Goal: Register for event/course

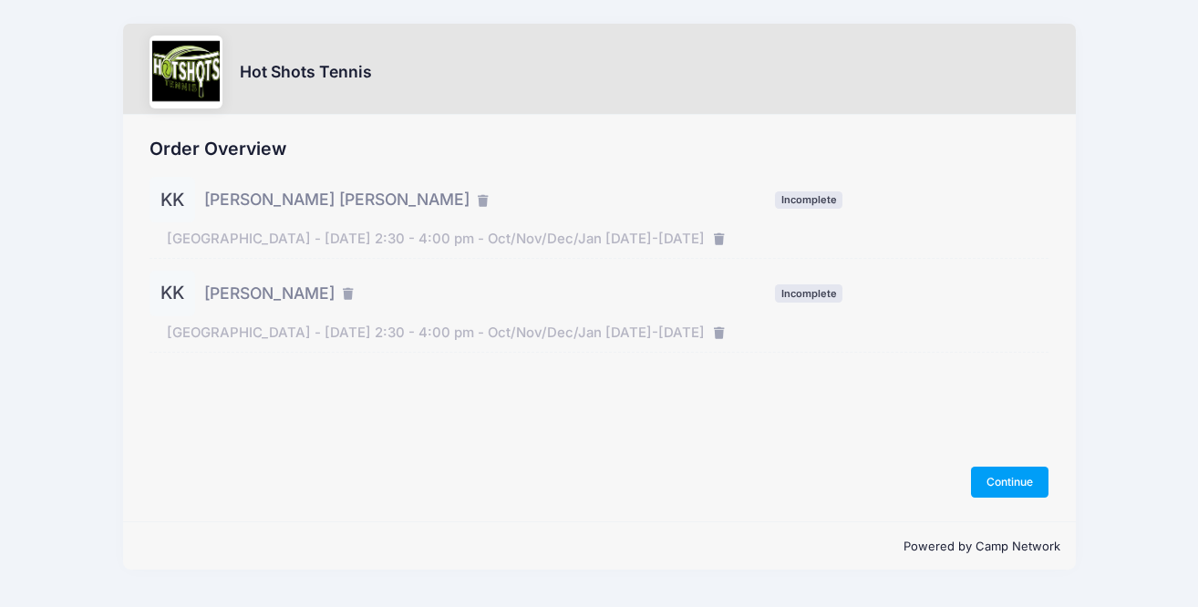
click at [207, 84] on div at bounding box center [186, 72] width 73 height 73
click at [201, 74] on div at bounding box center [186, 72] width 73 height 73
click at [283, 74] on h3 "Hot Shots Tennis" at bounding box center [306, 71] width 132 height 19
click at [814, 198] on span "Incomplete" at bounding box center [808, 200] width 67 height 17
click at [817, 210] on div "KK Knox Katsos Incomplete" at bounding box center [600, 200] width 900 height 46
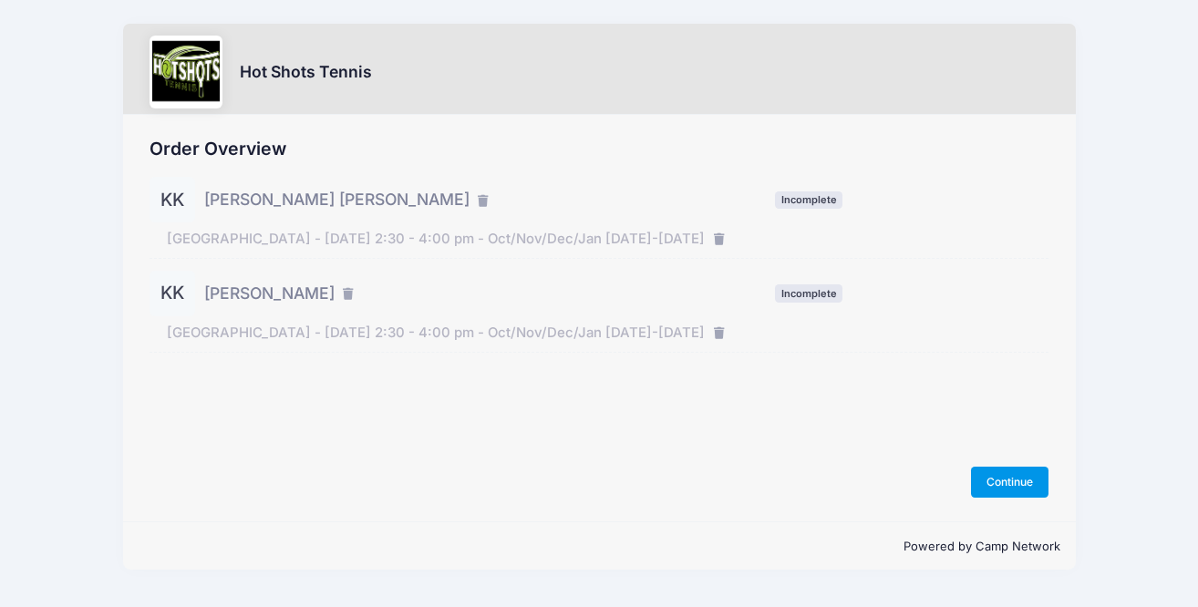
click at [1019, 489] on button "Continue" at bounding box center [1010, 482] width 78 height 31
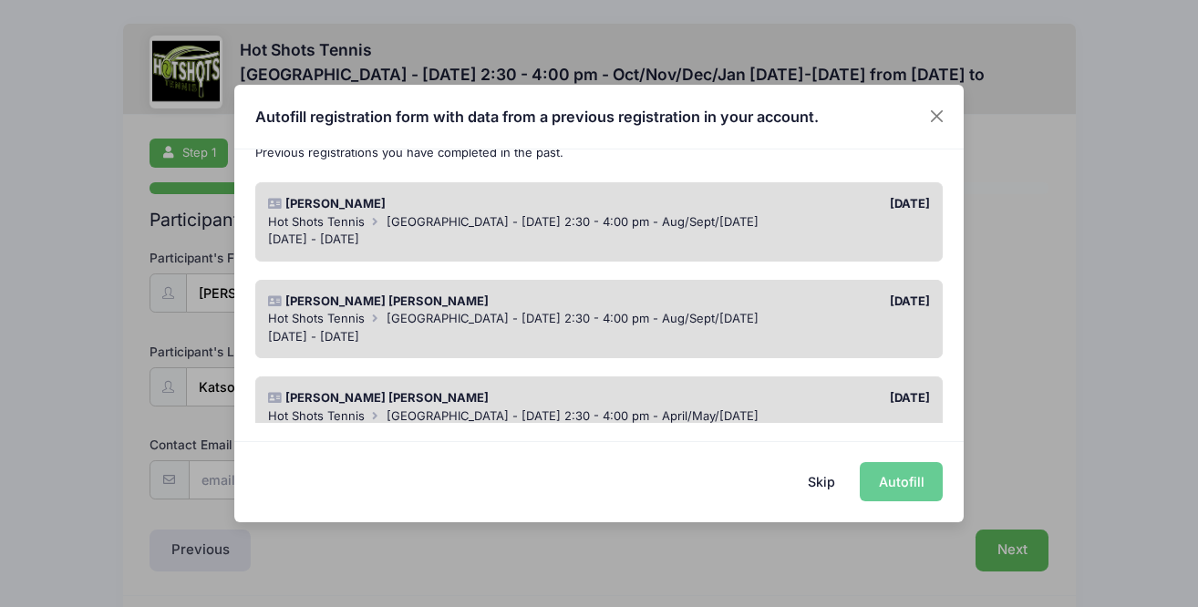
scroll to position [122, 0]
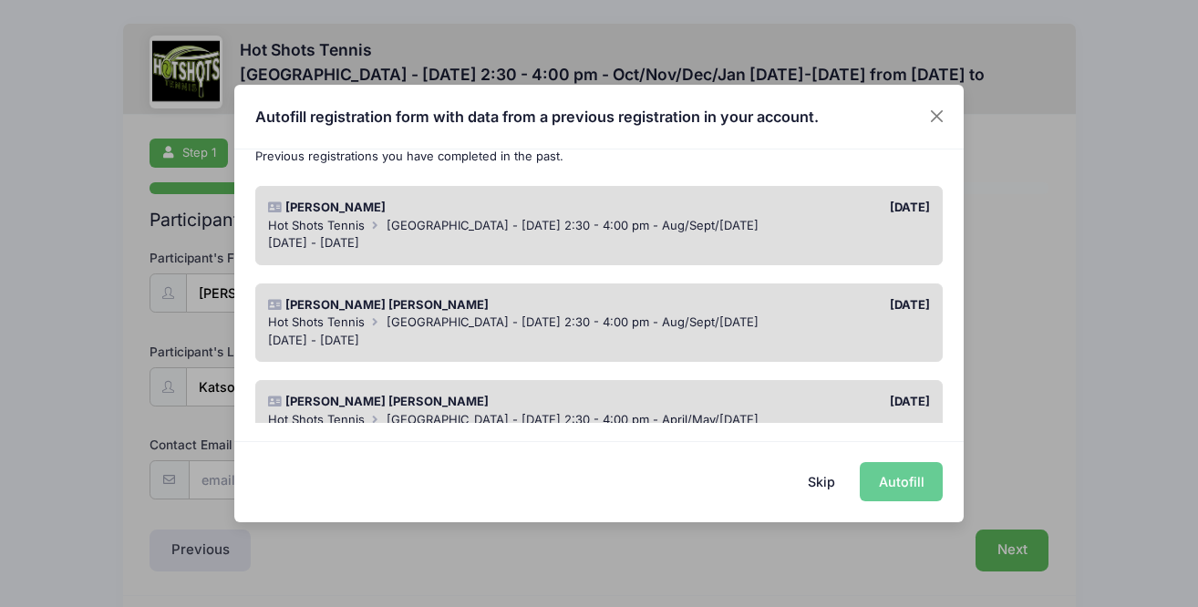
click at [607, 246] on div "[DATE] - [DATE]" at bounding box center [599, 243] width 663 height 18
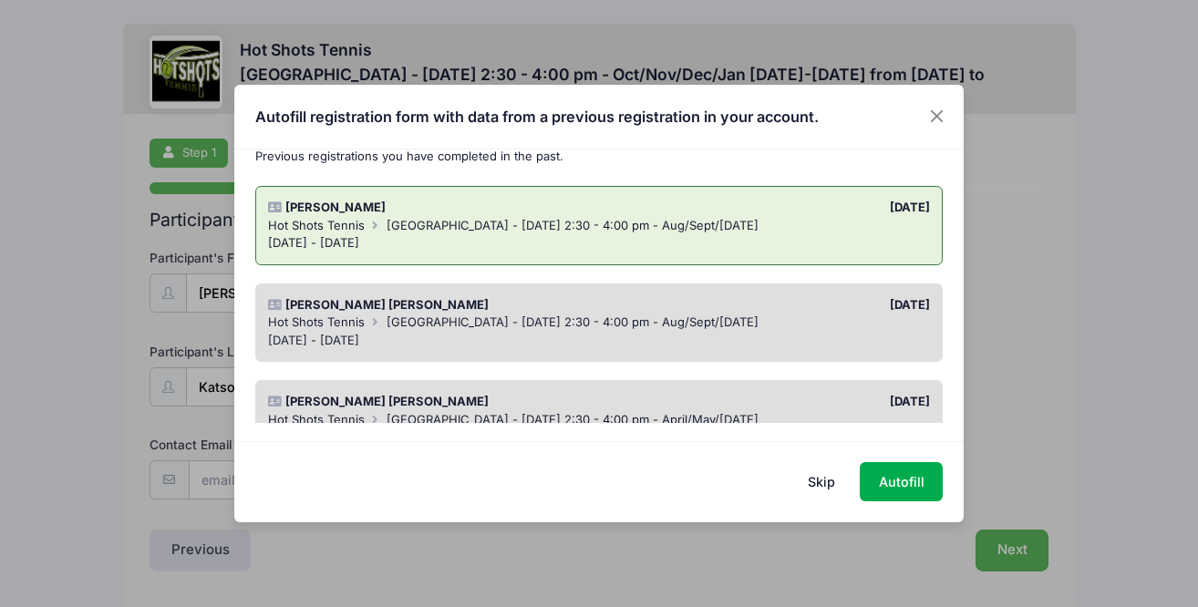
click at [637, 334] on div "[DATE] - [DATE]" at bounding box center [599, 341] width 663 height 18
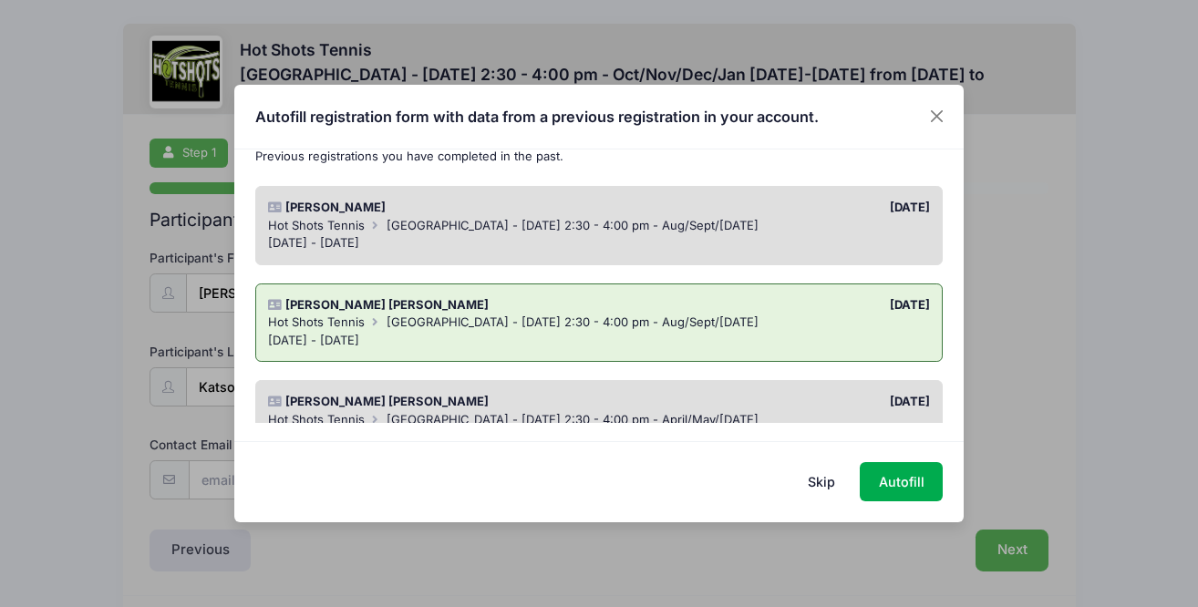
click at [614, 239] on div "[DATE] - [DATE]" at bounding box center [599, 243] width 663 height 18
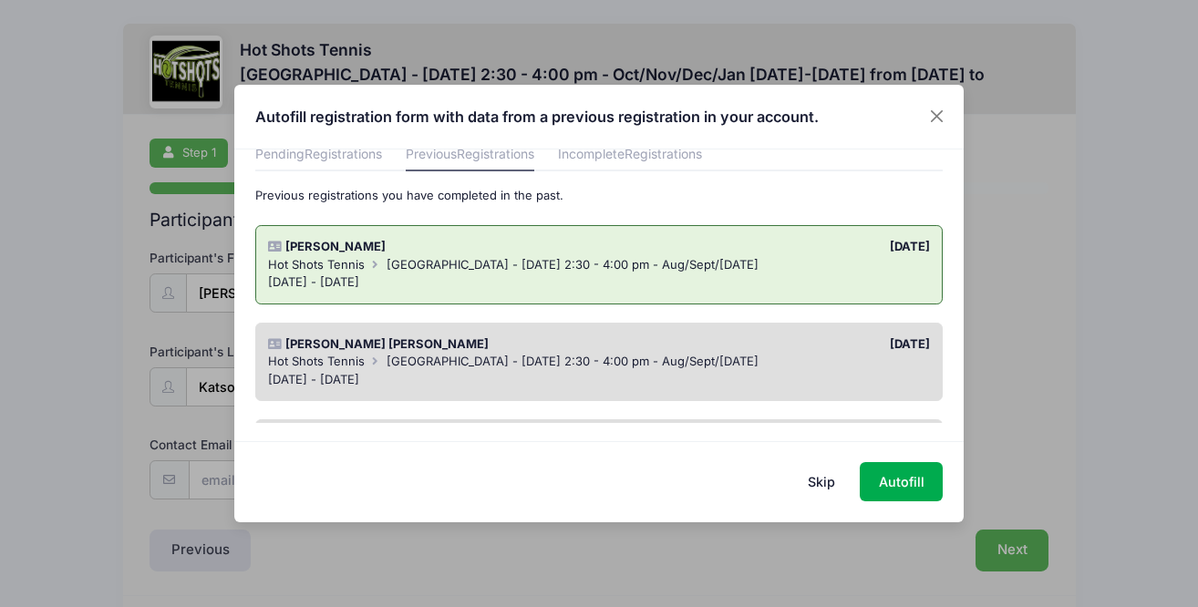
scroll to position [101, 0]
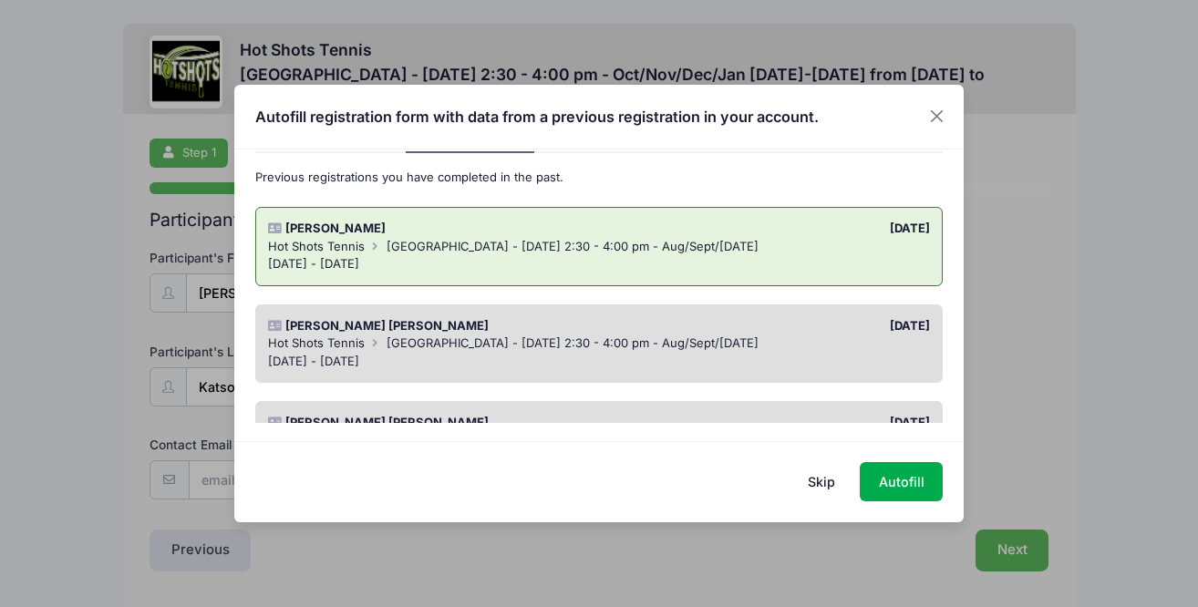
click at [681, 333] on div "[DATE]" at bounding box center [769, 326] width 340 height 18
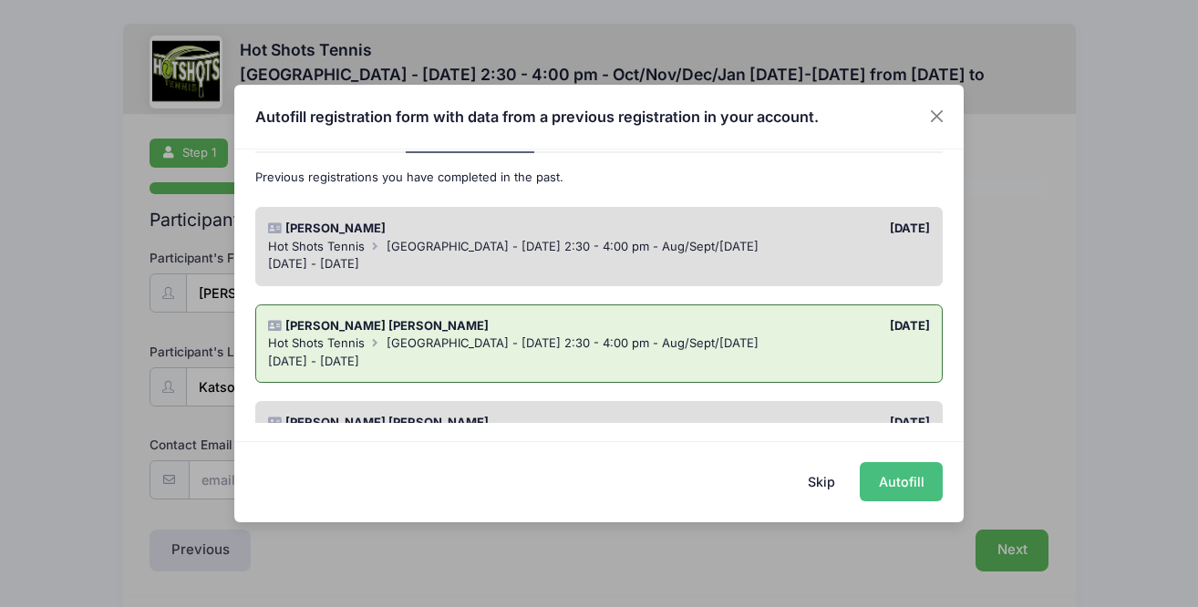
click at [907, 488] on button "Autofill" at bounding box center [901, 481] width 83 height 39
type input "[PERSON_NAME][EMAIL_ADDRESS][PERSON_NAME][DOMAIN_NAME]"
type input "05/03/2018"
type input "12760 Millennium Apt 218"
type input "[GEOGRAPHIC_DATA]"
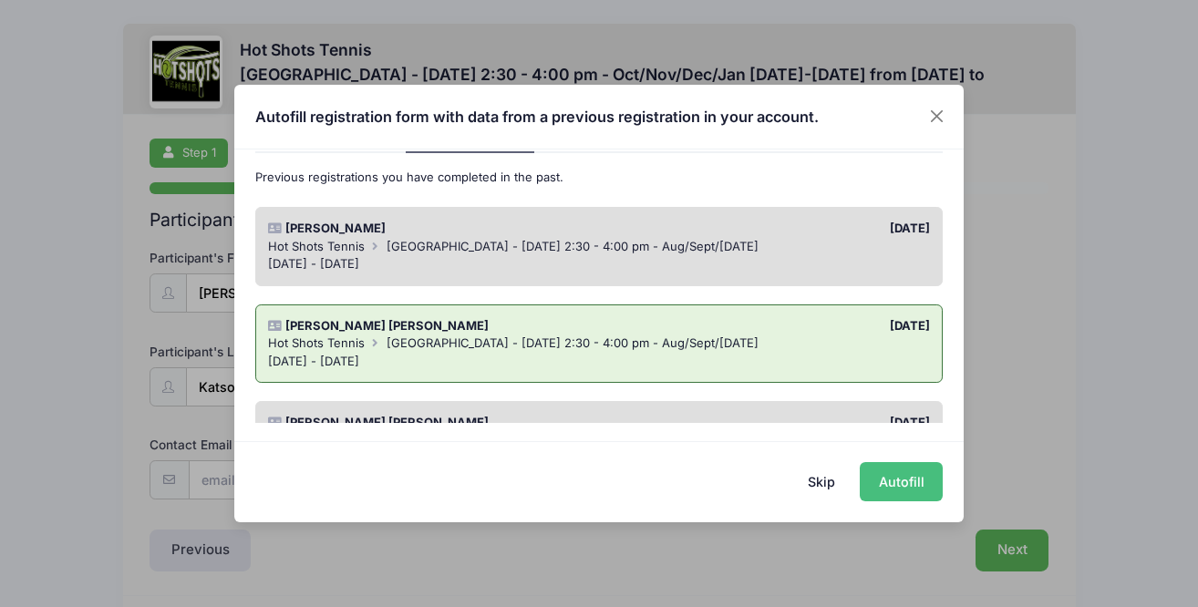
select select "CA"
type input "90094"
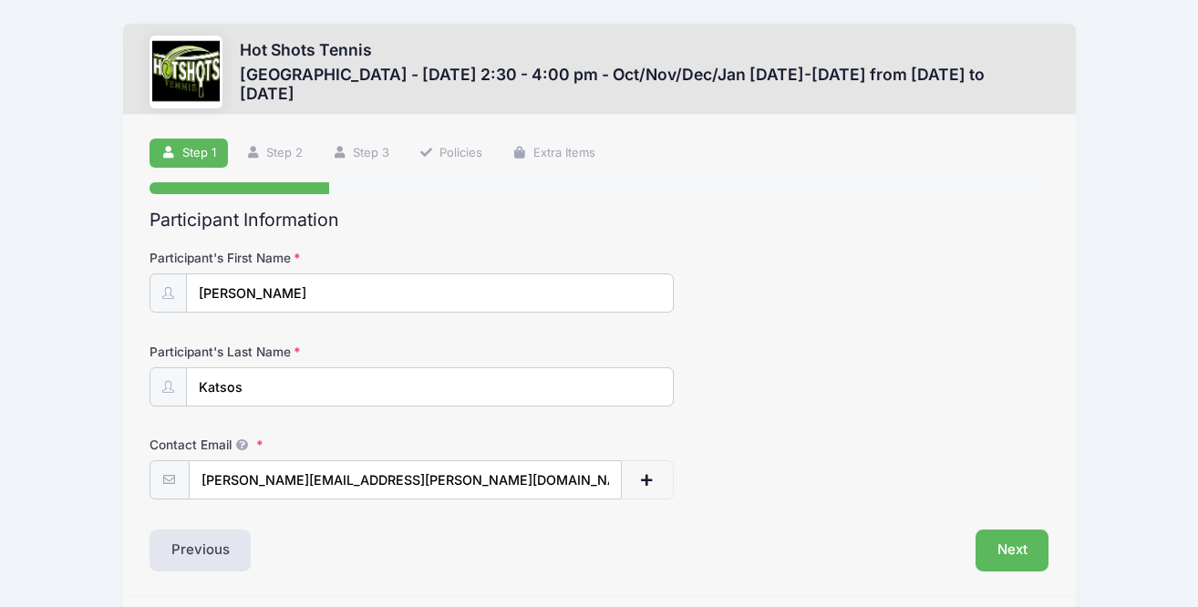
scroll to position [59, 0]
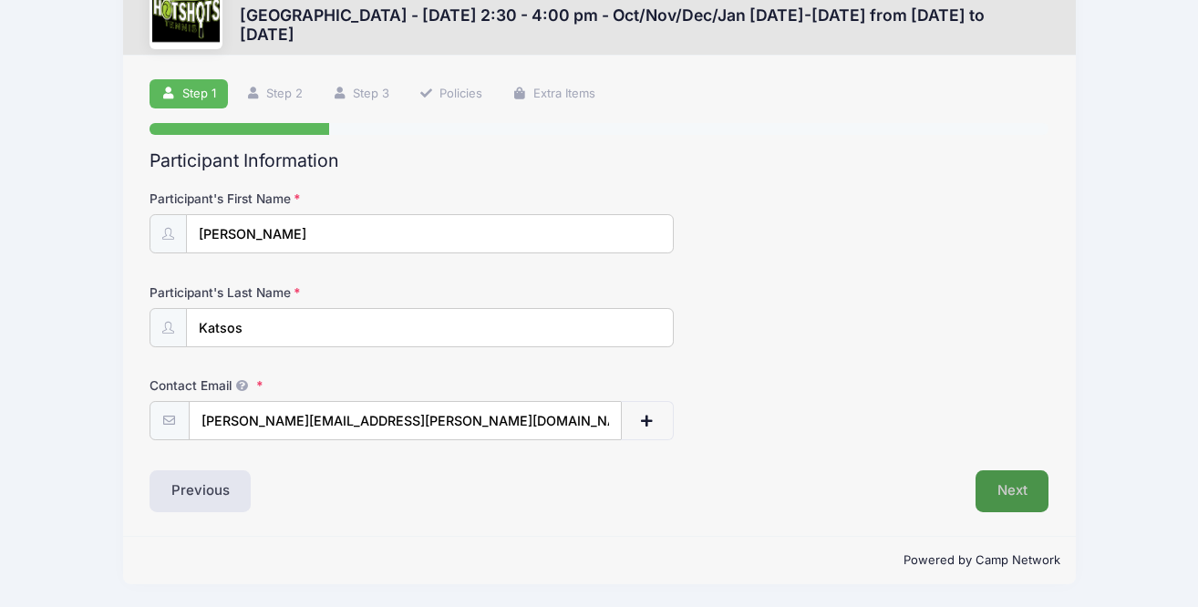
click at [1014, 491] on button "Next" at bounding box center [1013, 492] width 74 height 42
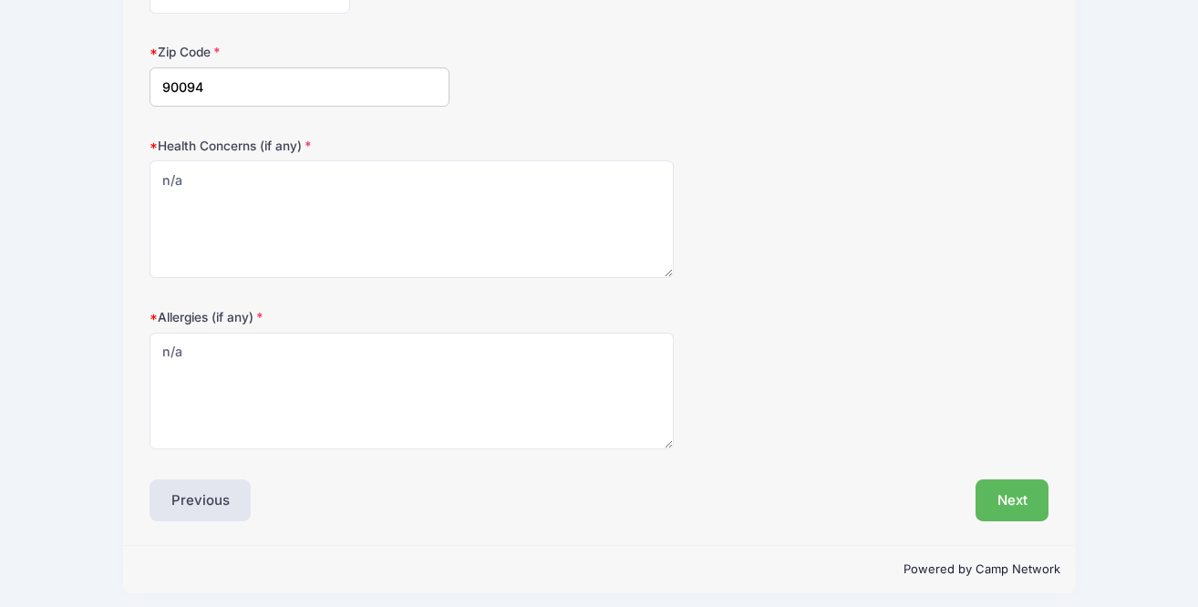
scroll to position [589, 0]
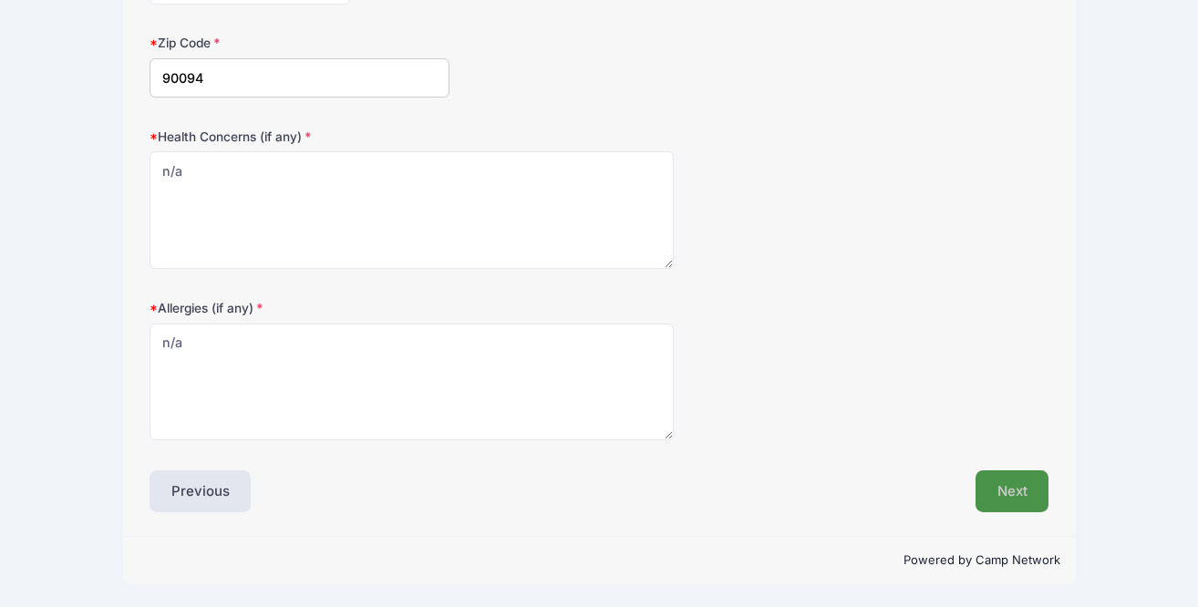
click at [1024, 491] on button "Next" at bounding box center [1013, 492] width 74 height 42
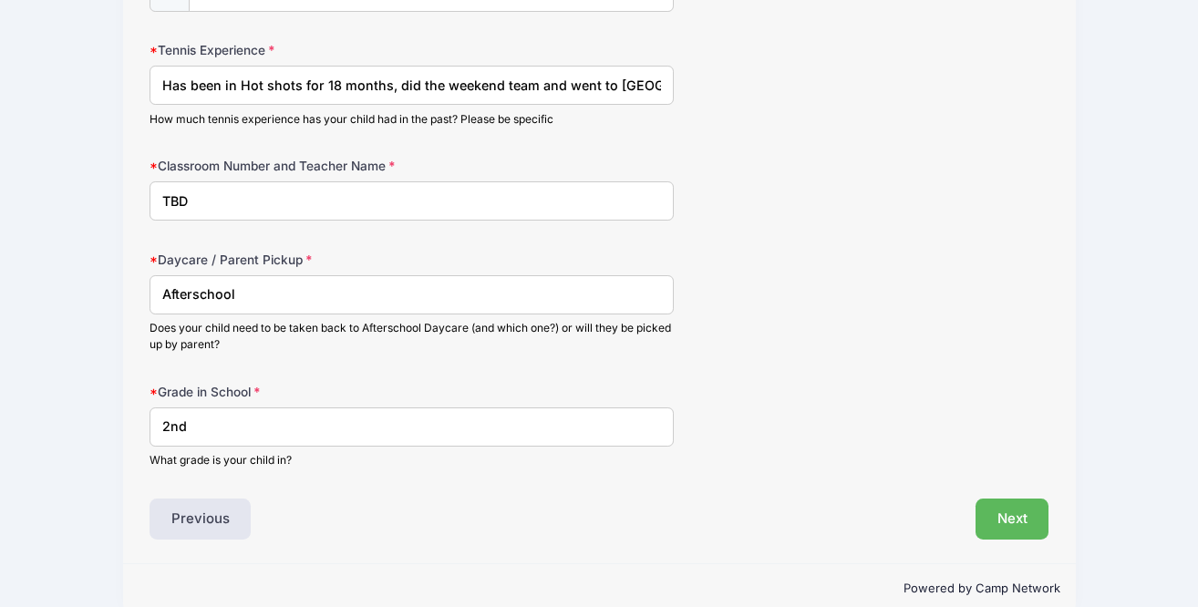
scroll to position [1077, 0]
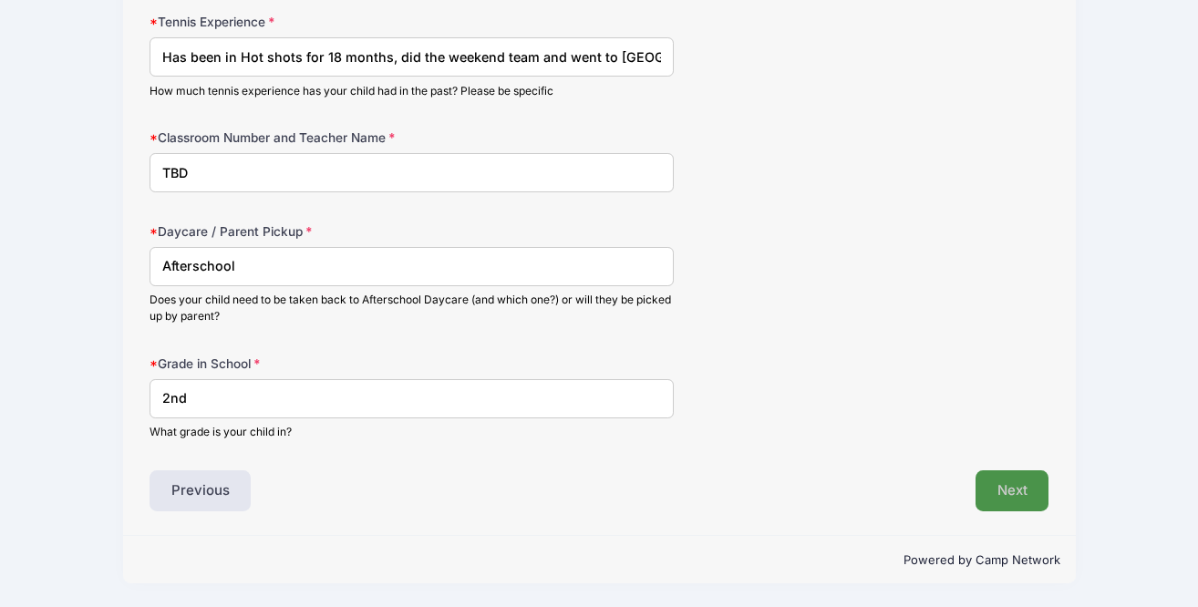
click at [1031, 495] on button "Next" at bounding box center [1013, 492] width 74 height 42
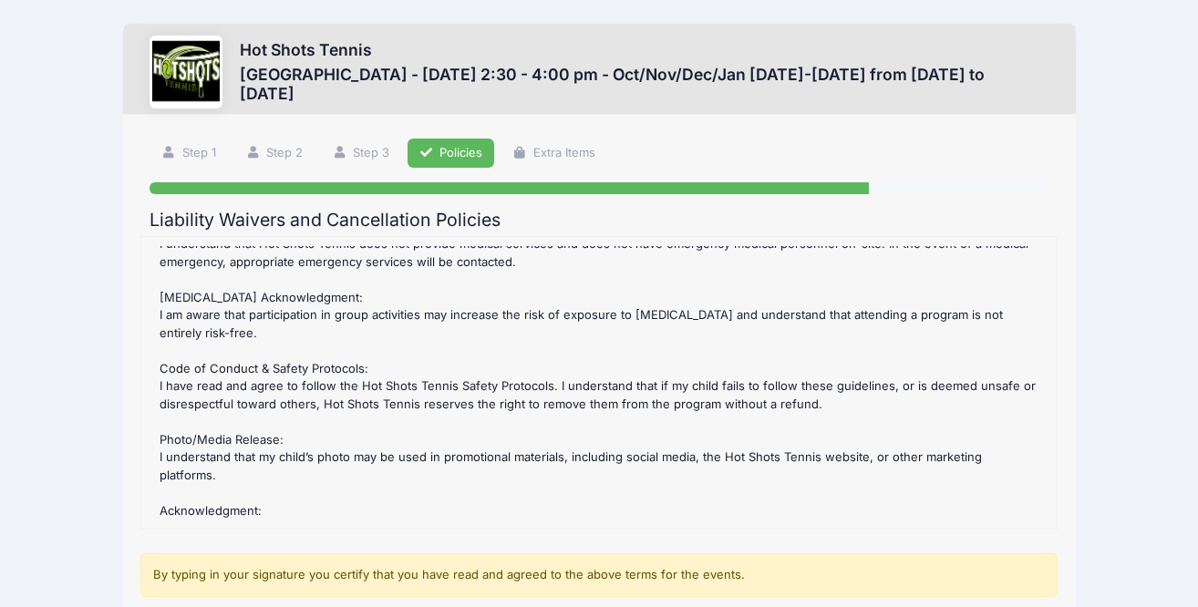
scroll to position [279, 0]
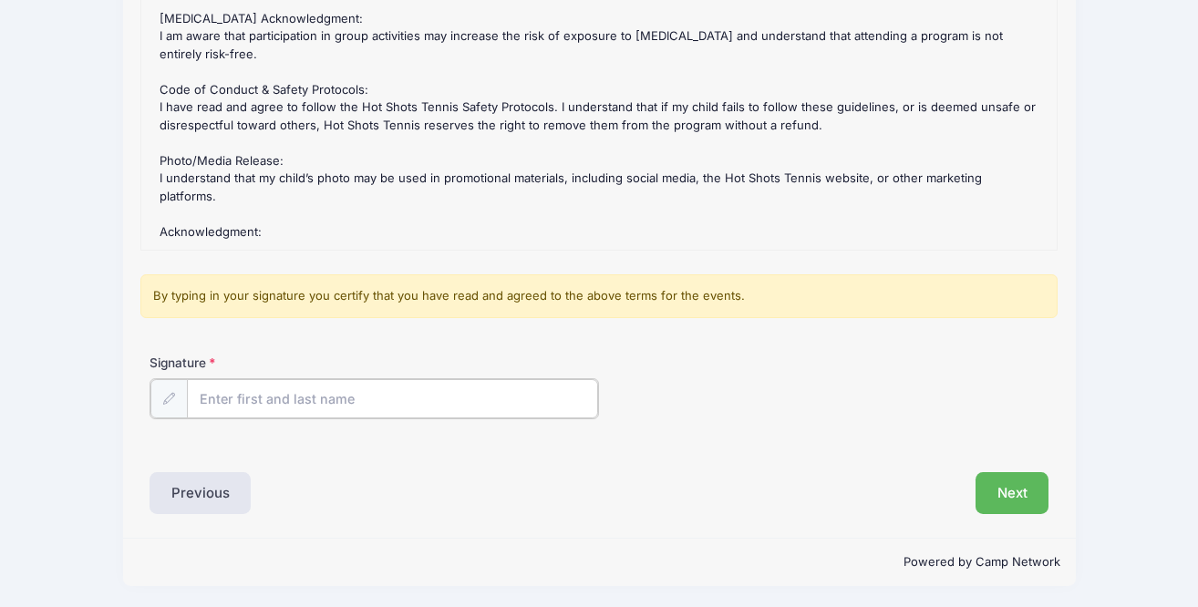
click at [503, 399] on input "Signature" at bounding box center [392, 398] width 411 height 39
type input "Jacqueline katsos"
click at [1015, 493] on button "Next" at bounding box center [1013, 492] width 74 height 42
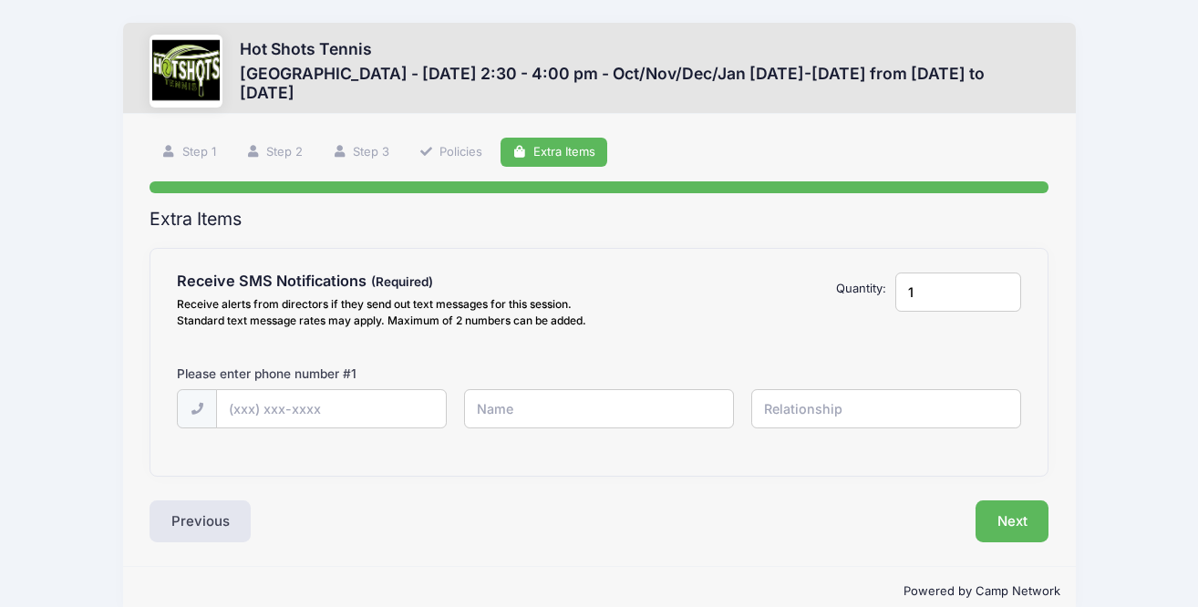
scroll to position [0, 0]
click at [375, 429] on input "text" at bounding box center [331, 410] width 228 height 39
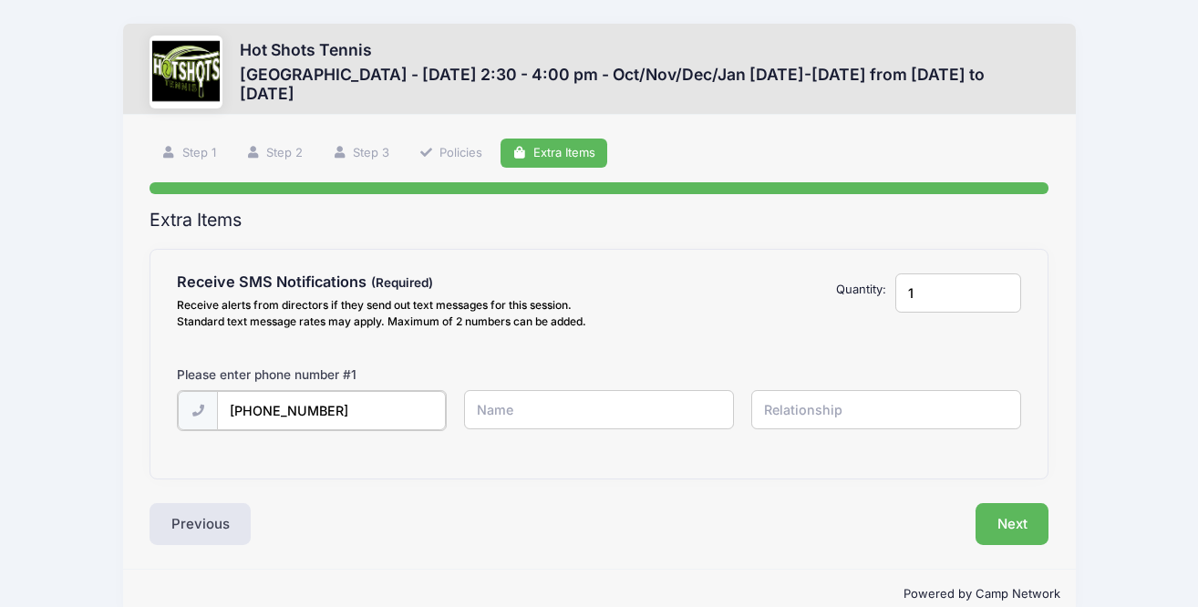
type input "(310) 560-3820"
type input "Jacqueline Katsos"
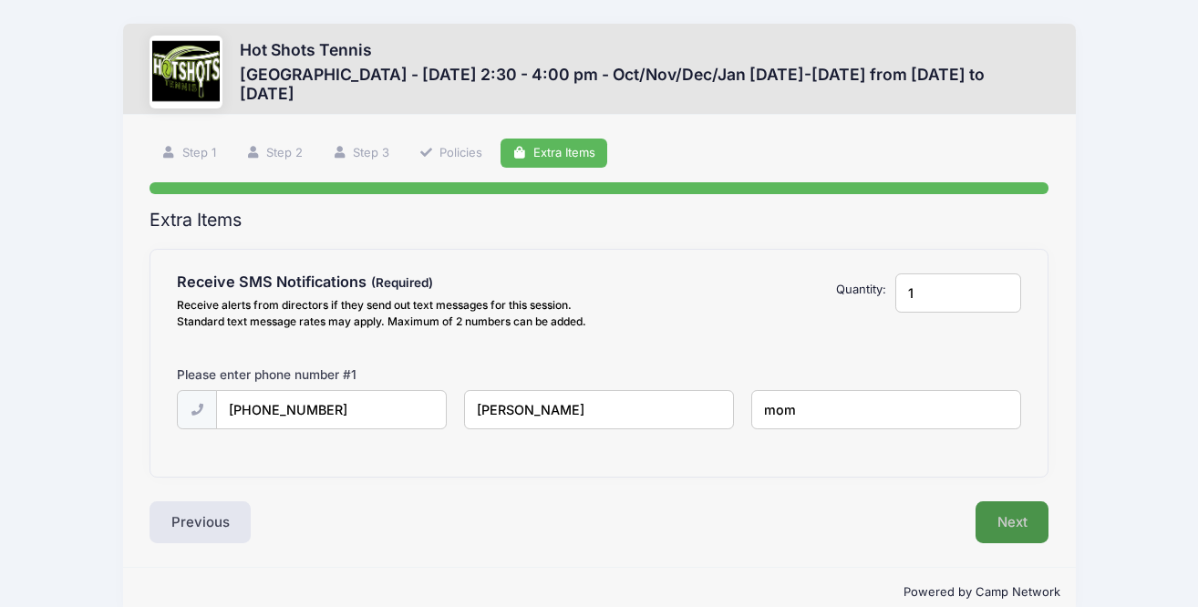
type input "mom"
click at [1005, 540] on button "Next" at bounding box center [1013, 523] width 74 height 42
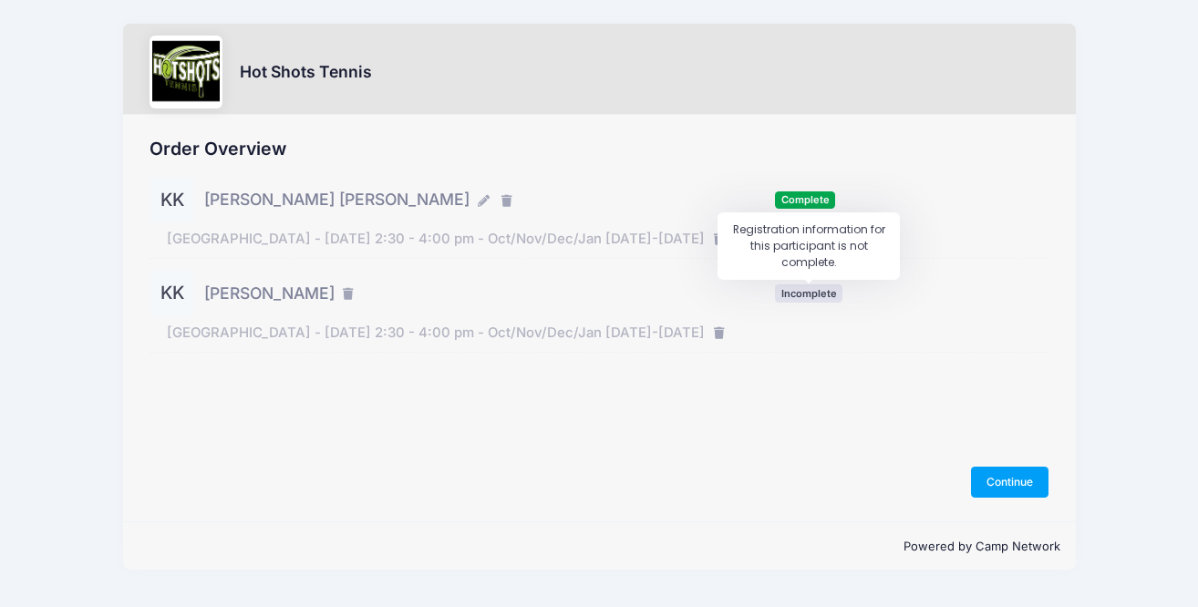
click at [827, 295] on span "Incomplete" at bounding box center [808, 293] width 67 height 17
click at [1009, 480] on button "Continue" at bounding box center [1010, 482] width 78 height 31
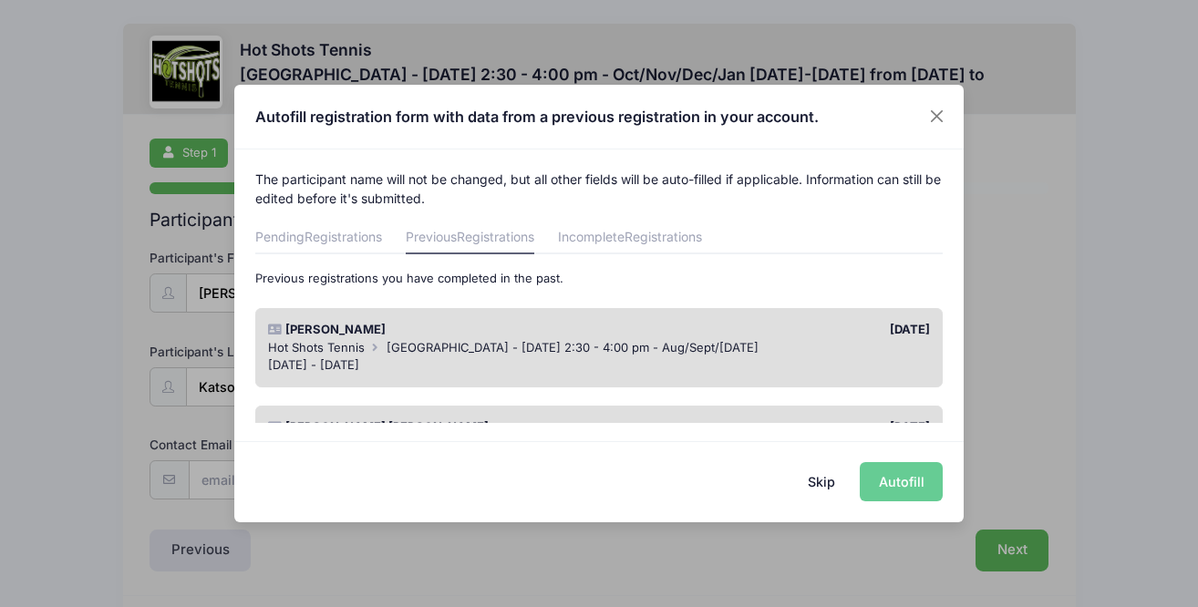
click at [517, 339] on div "Hot Shots Tennis Kentwood Elementary - Friday 2:30 - 4:00 pm - Aug/Sept/Oct 2025" at bounding box center [599, 348] width 663 height 18
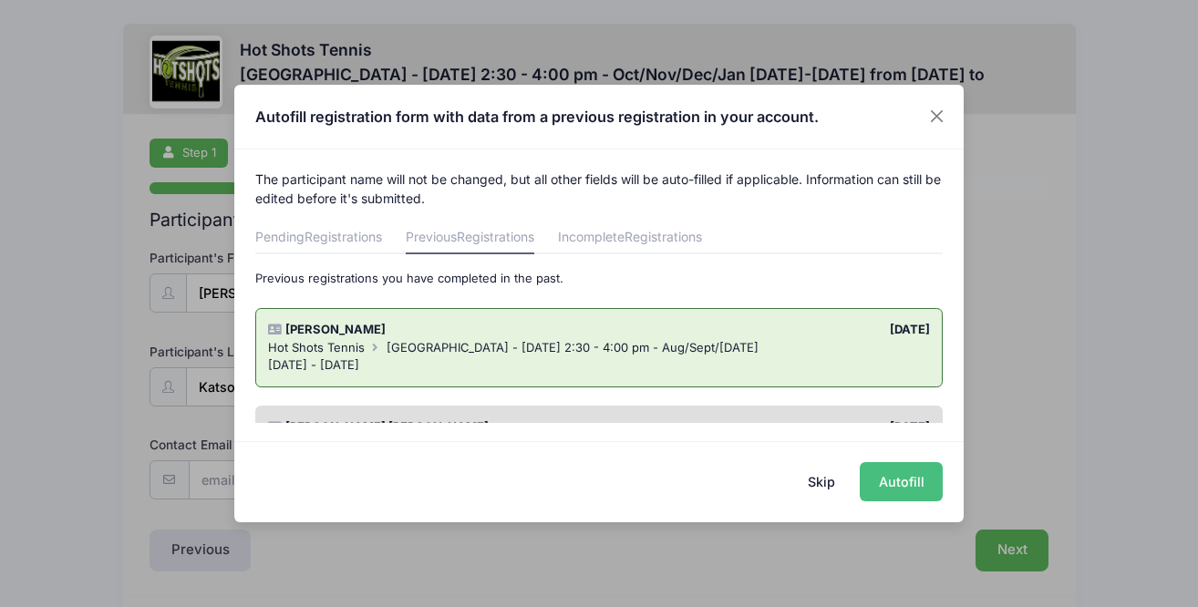
click at [905, 481] on button "Autofill" at bounding box center [901, 481] width 83 height 39
type input "[PERSON_NAME][EMAIL_ADDRESS][PERSON_NAME][DOMAIN_NAME]"
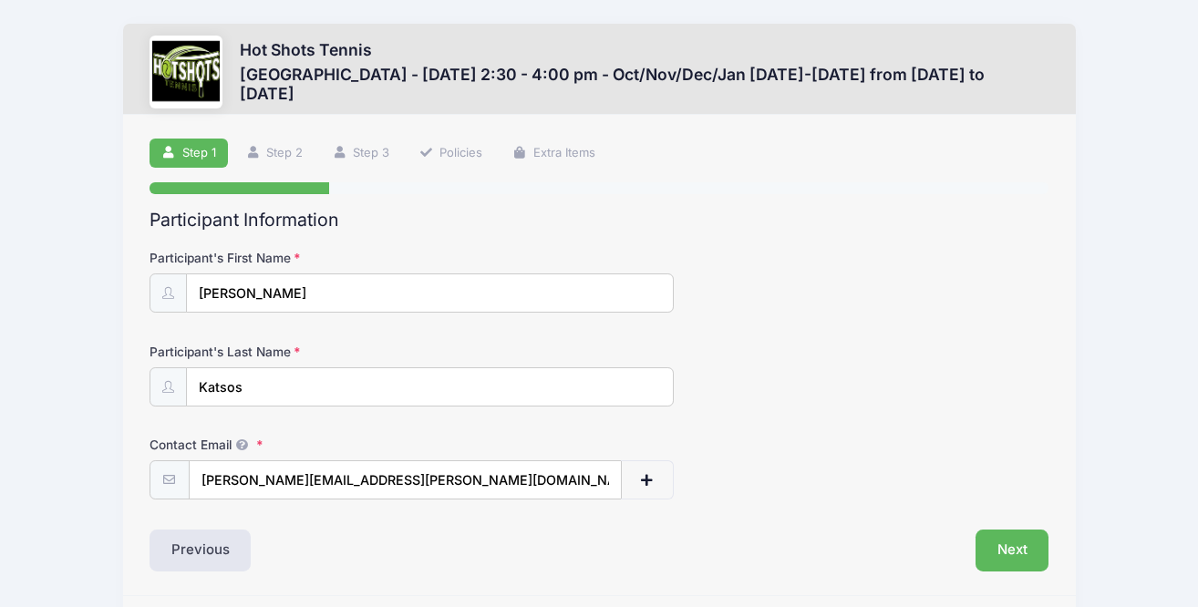
scroll to position [59, 0]
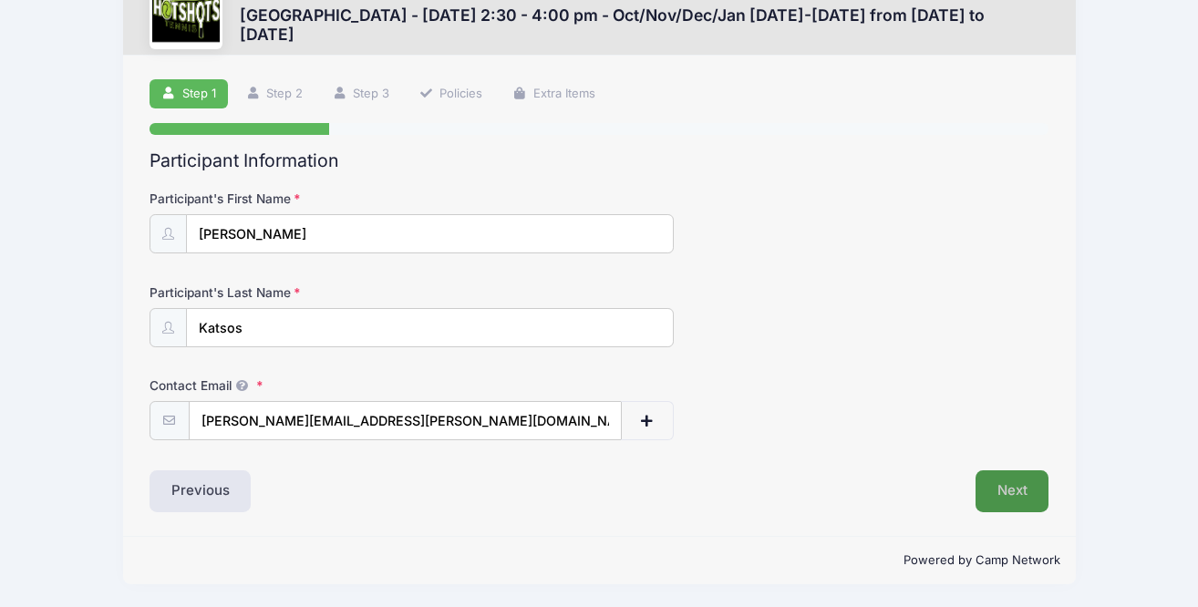
click at [1011, 486] on button "Next" at bounding box center [1013, 492] width 74 height 42
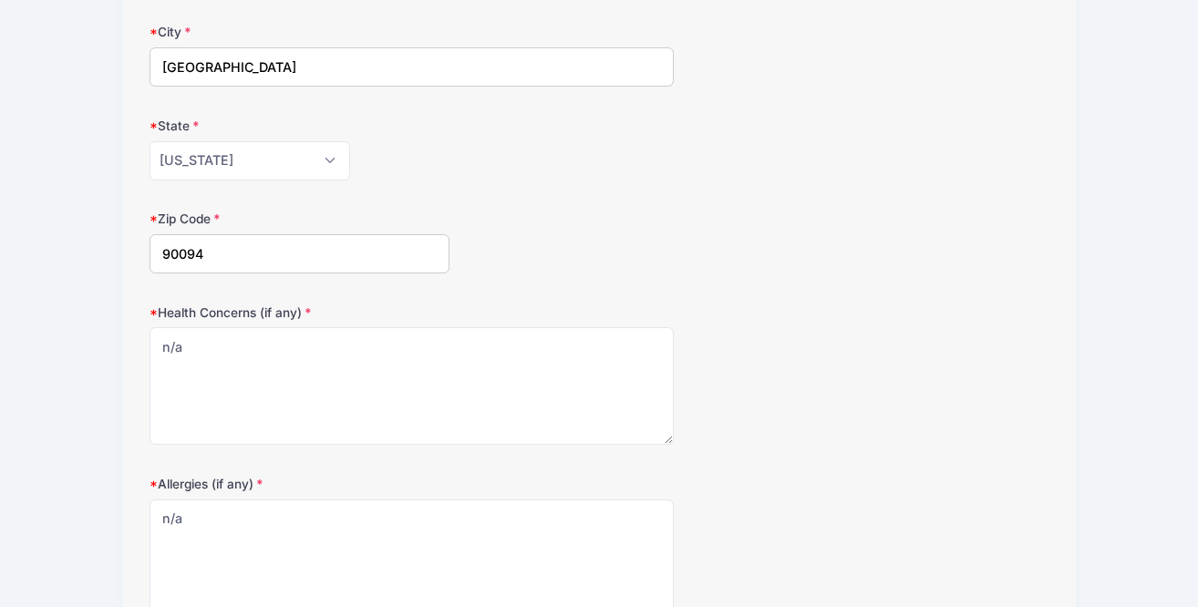
scroll to position [589, 0]
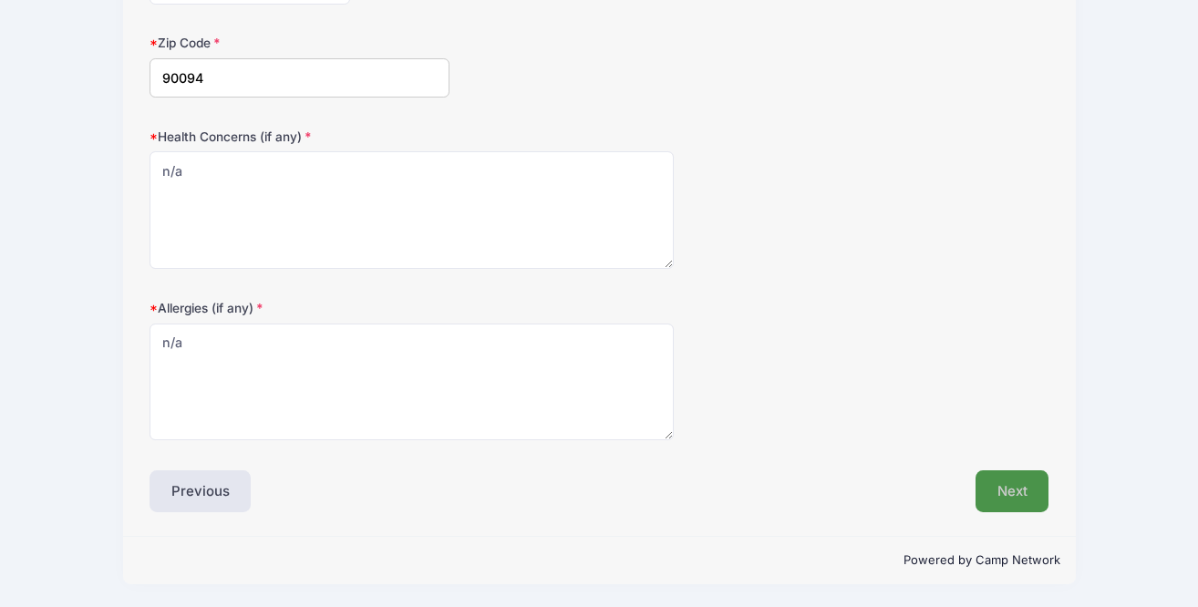
click at [1027, 494] on button "Next" at bounding box center [1013, 492] width 74 height 42
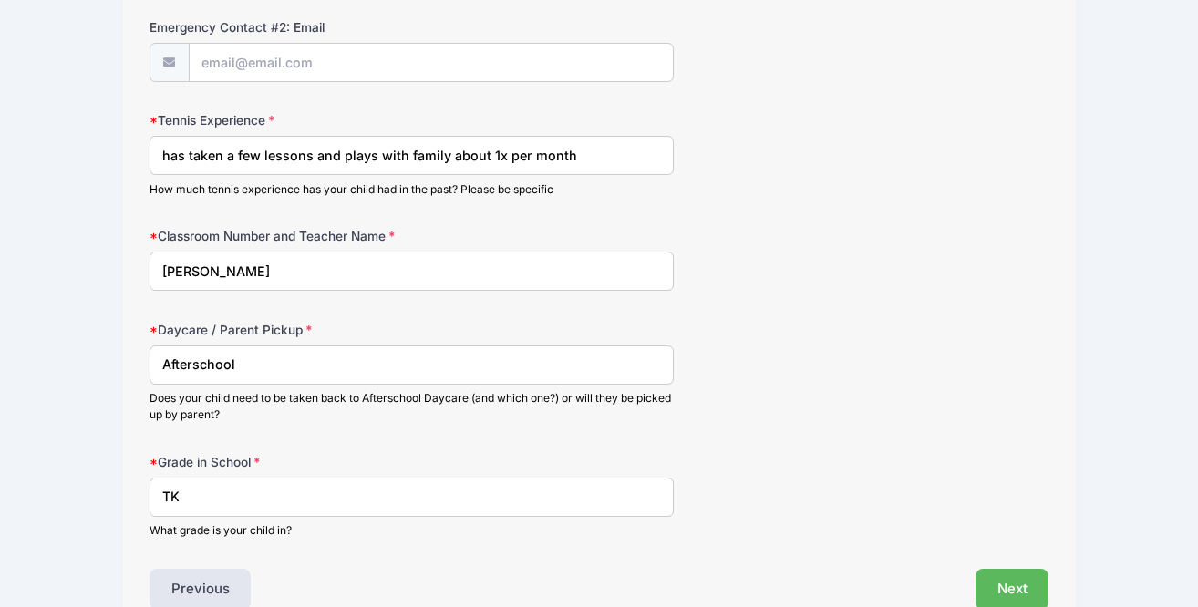
scroll to position [1077, 0]
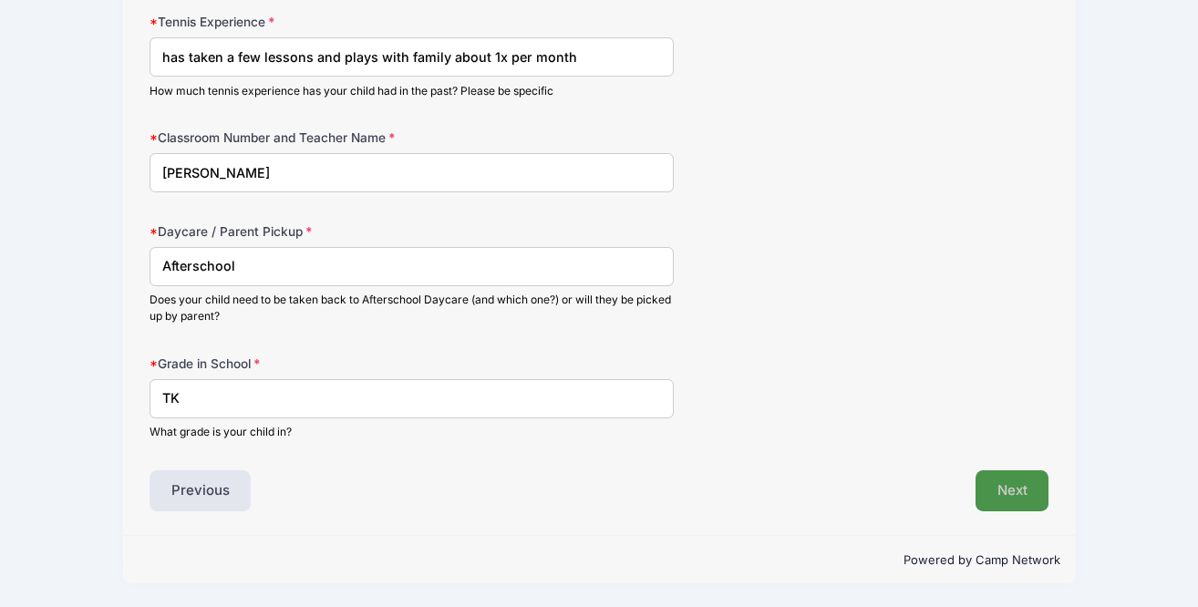
click at [1025, 478] on button "Next" at bounding box center [1013, 492] width 74 height 42
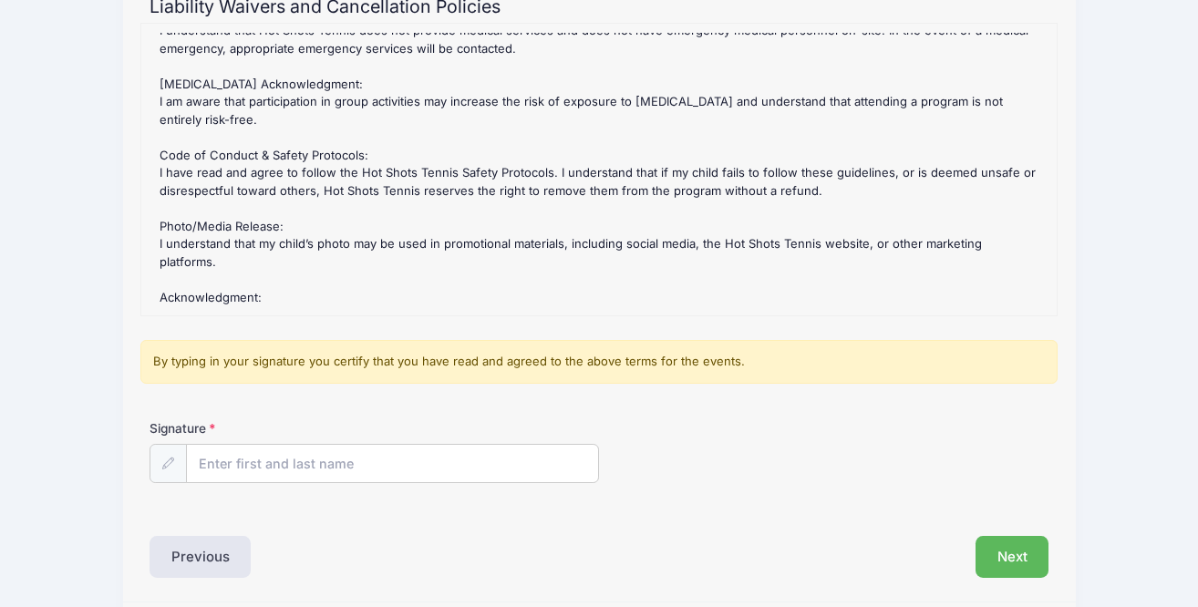
scroll to position [279, 0]
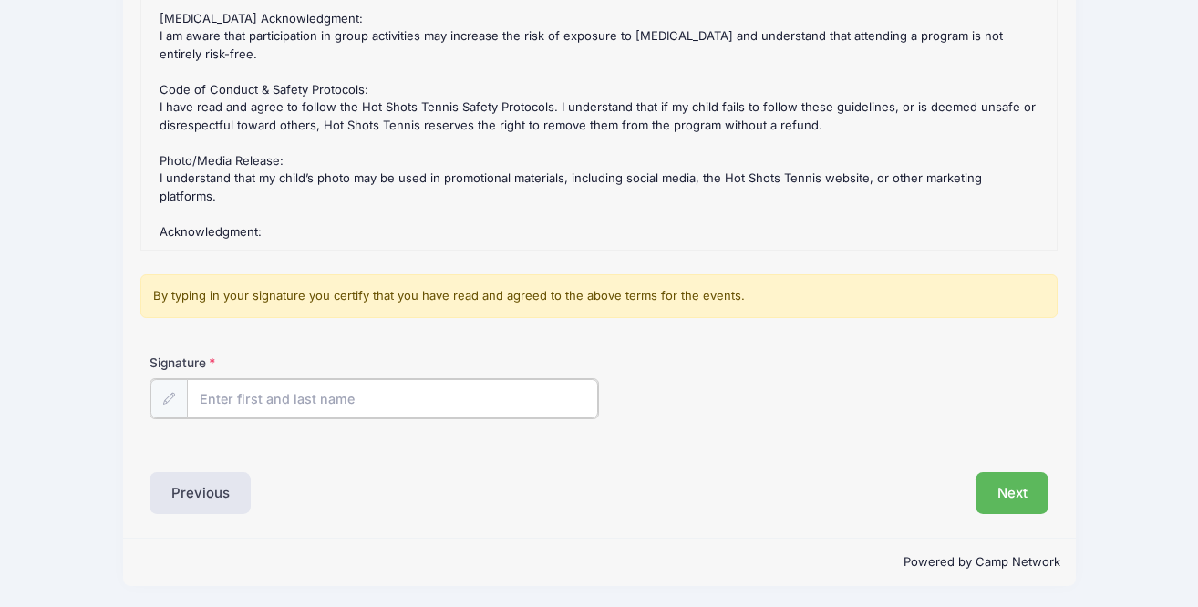
click at [425, 401] on input "Signature" at bounding box center [392, 398] width 411 height 39
type input "Jacqueline katsos"
click at [1027, 501] on button "Next" at bounding box center [1013, 492] width 74 height 42
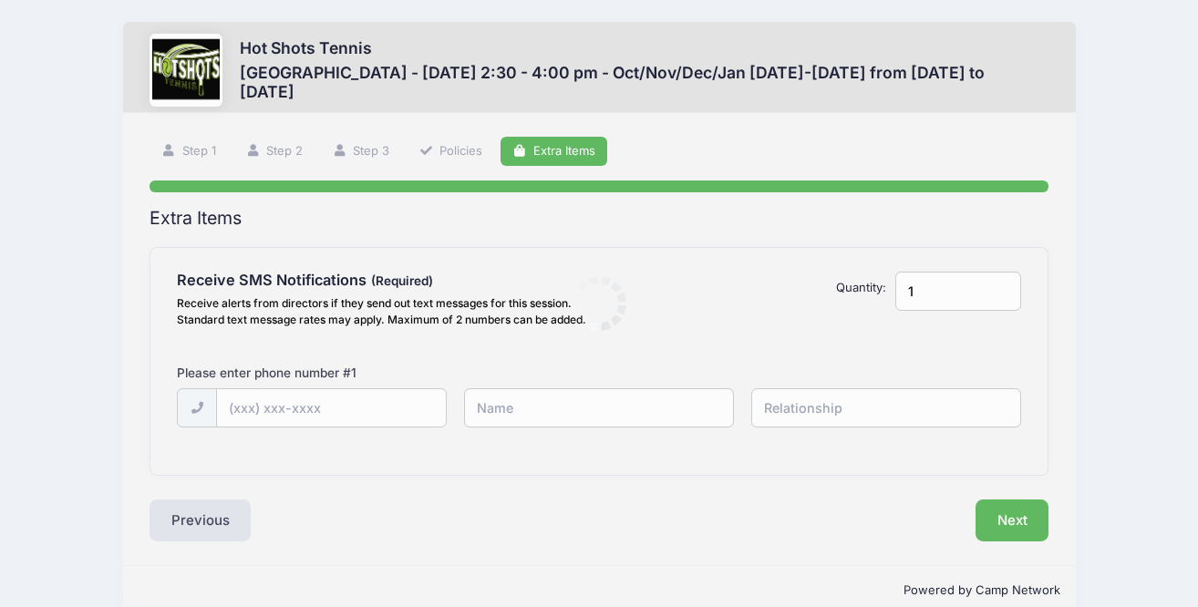
scroll to position [0, 0]
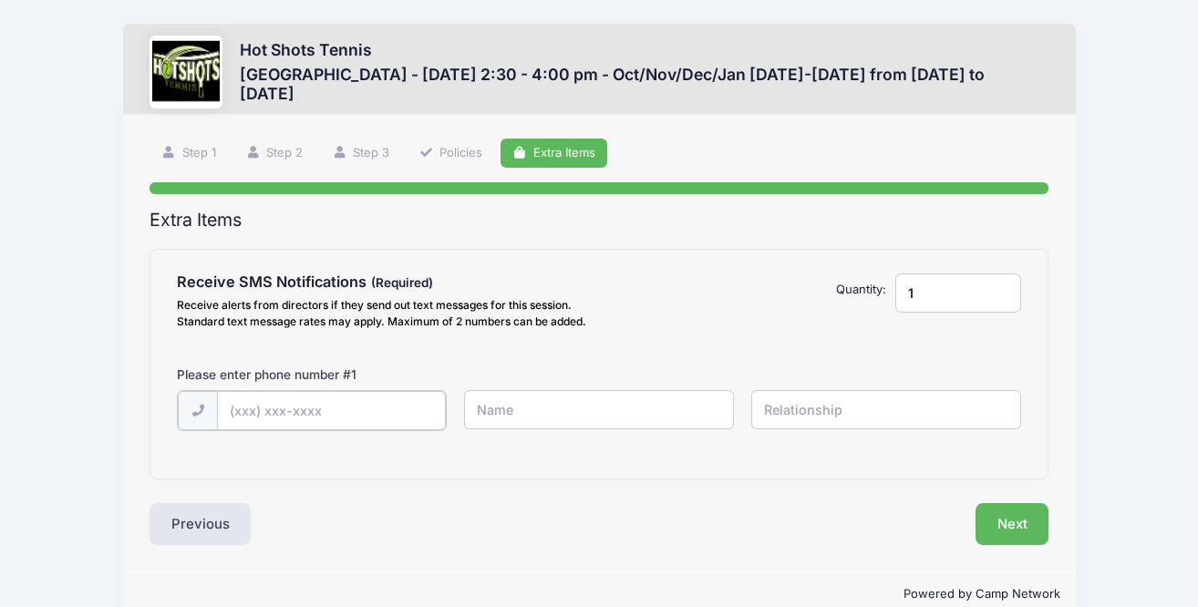
click at [339, 416] on input "text" at bounding box center [331, 410] width 228 height 39
type input "(310) 560-3820"
type input "Jacqueline katsos"
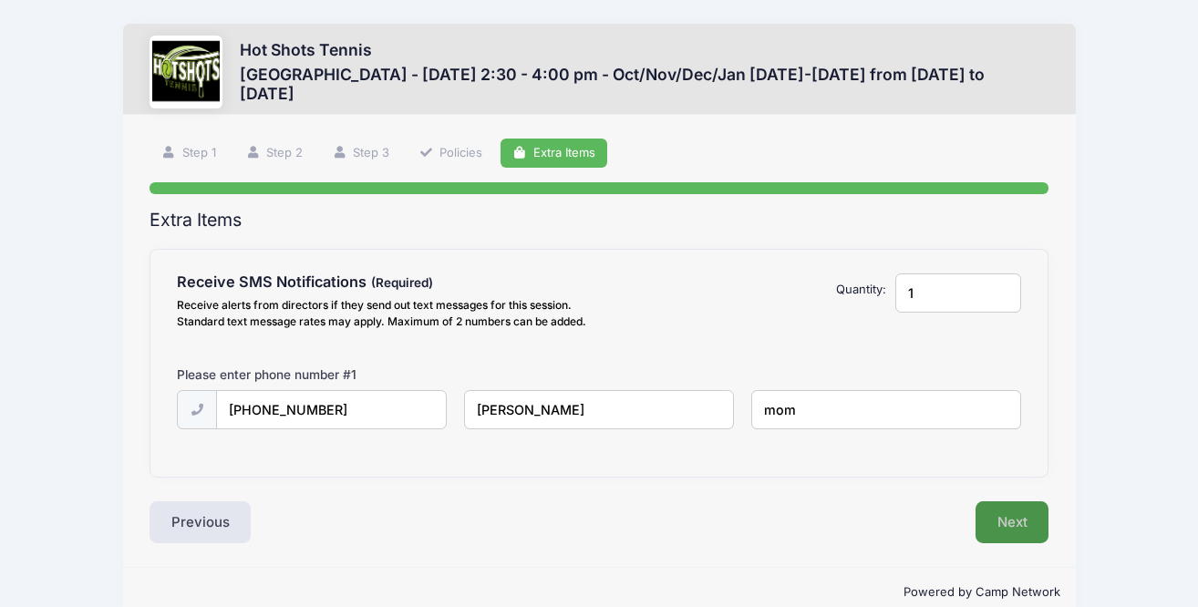
type input "mom"
click at [1012, 531] on button "Next" at bounding box center [1013, 523] width 74 height 42
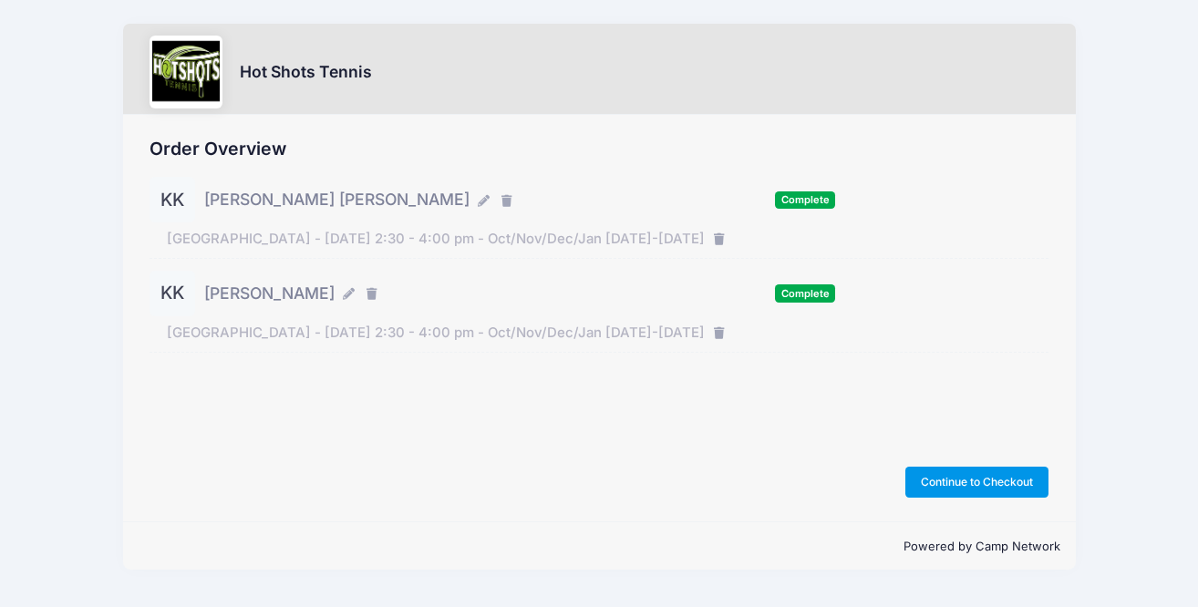
click at [961, 488] on button "Continue to Checkout" at bounding box center [978, 482] width 144 height 31
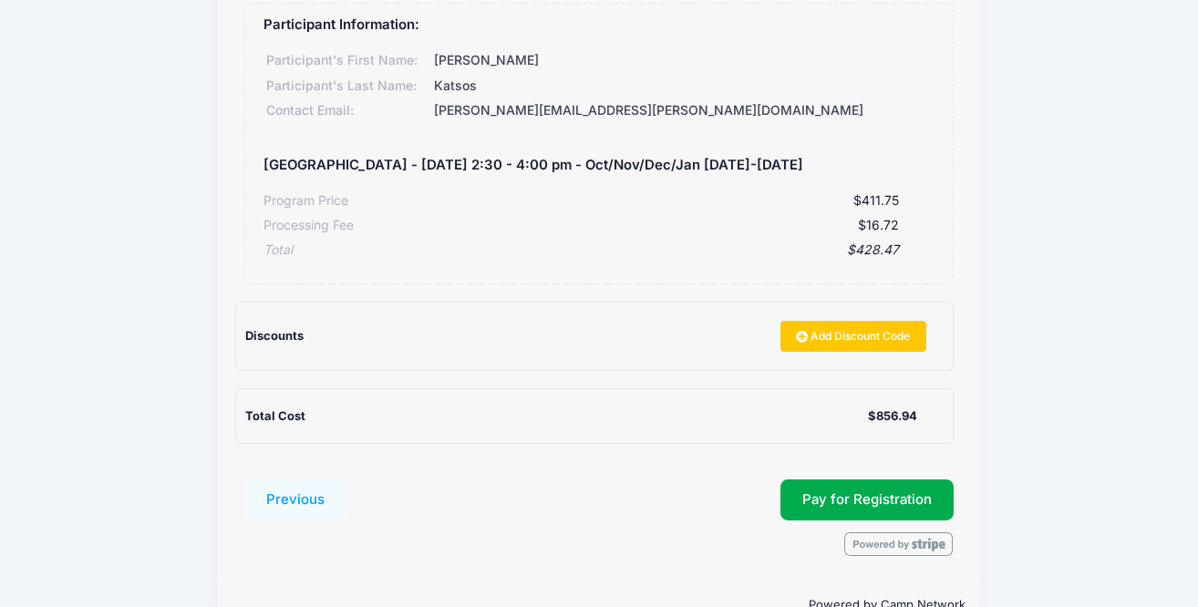
scroll to position [517, 0]
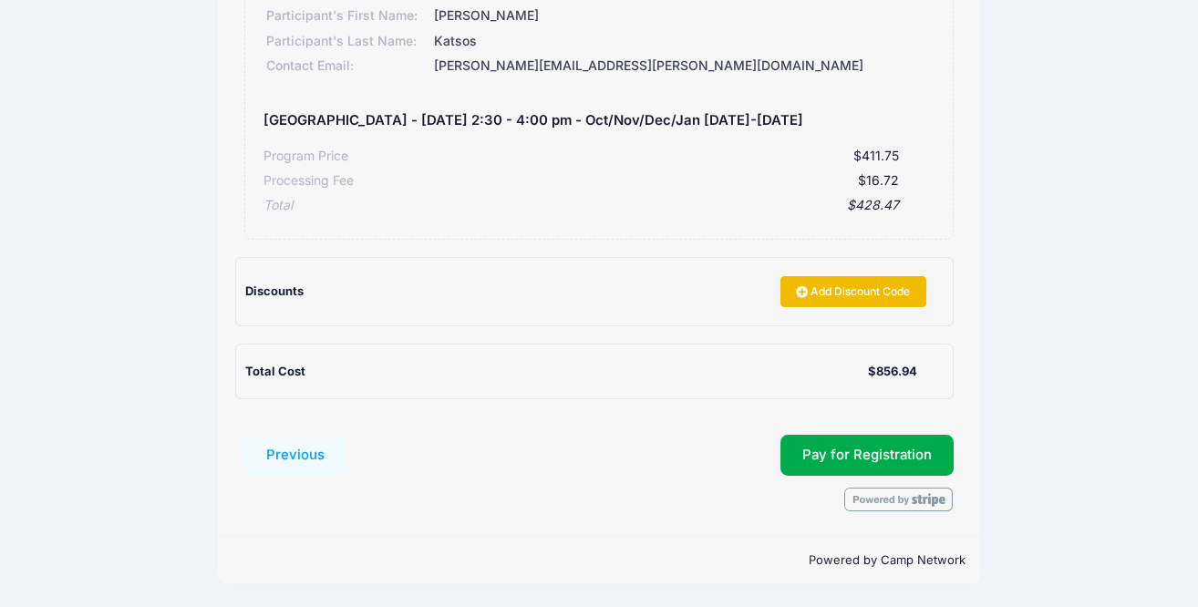
click at [884, 295] on link "Add Discount Code" at bounding box center [854, 291] width 146 height 31
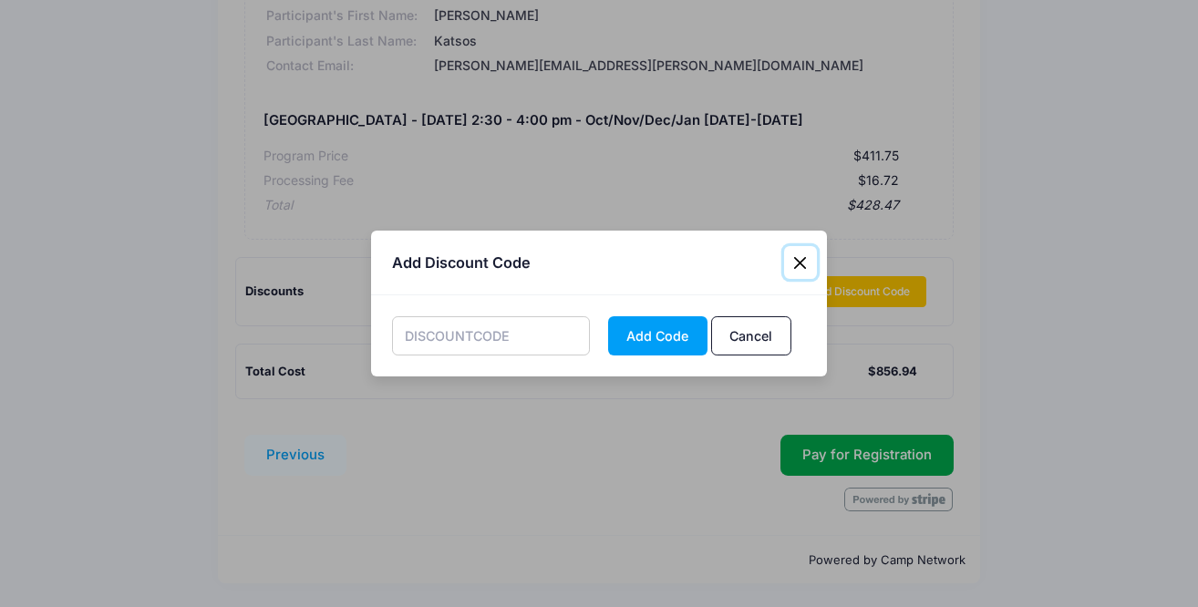
click at [799, 264] on button "Close" at bounding box center [800, 262] width 33 height 33
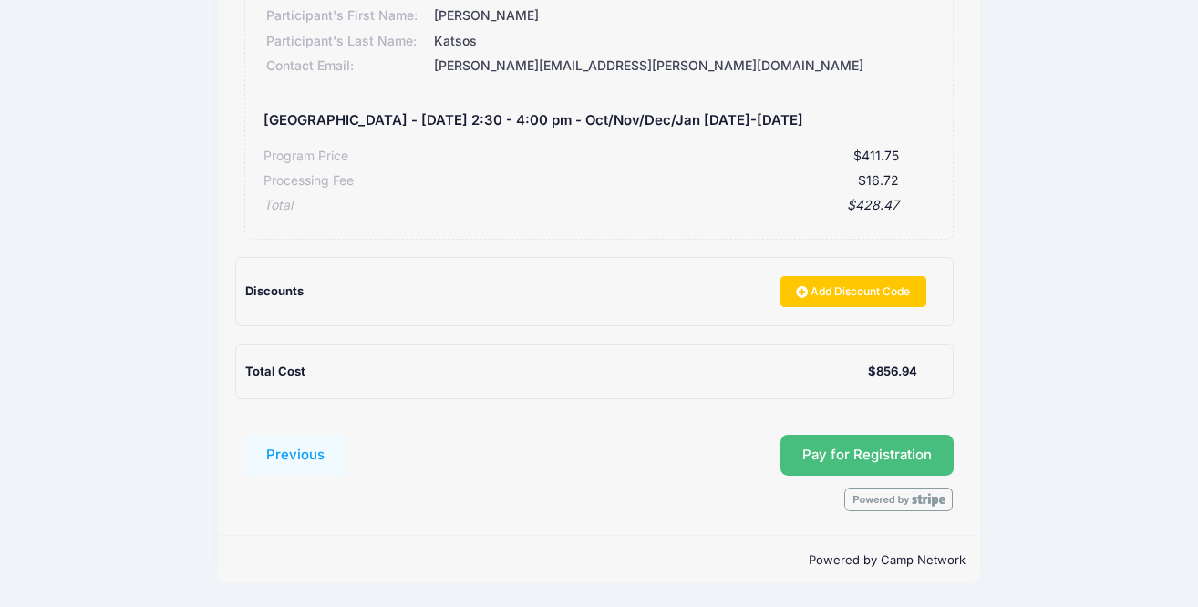
click at [887, 453] on button "Pay for Registration" at bounding box center [867, 456] width 173 height 42
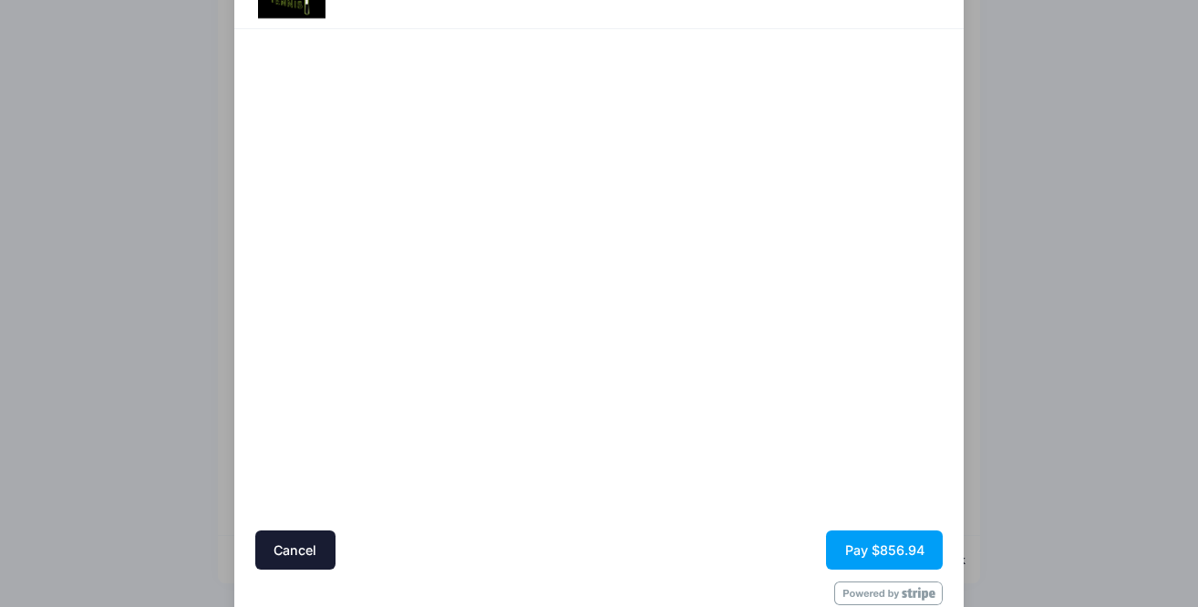
scroll to position [129, 0]
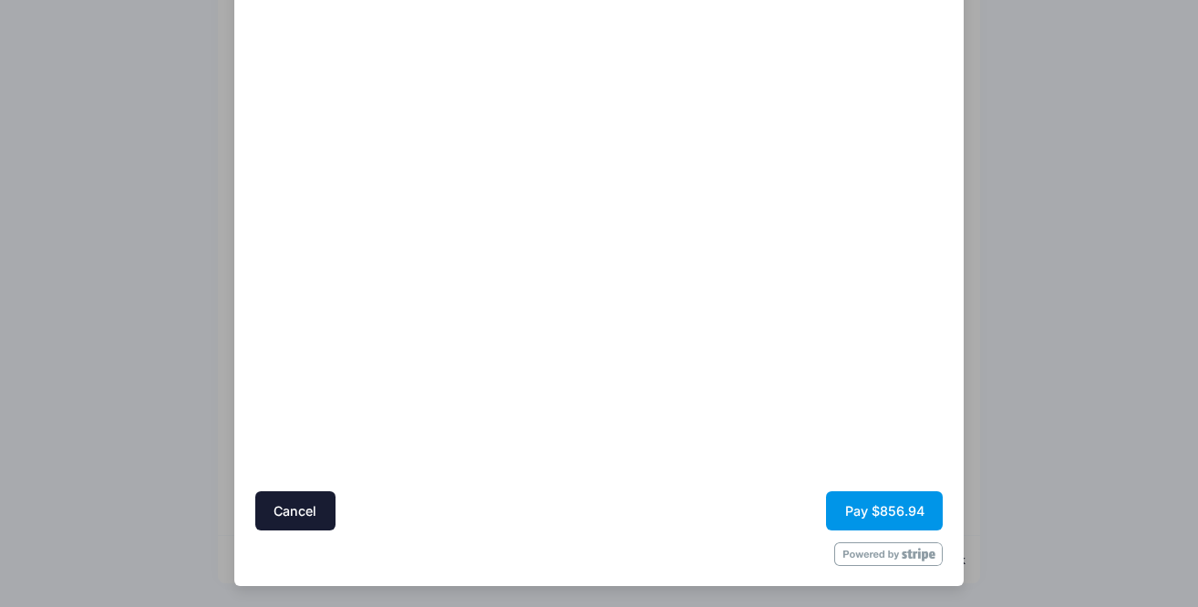
click at [861, 508] on button "Pay $856.94" at bounding box center [884, 511] width 117 height 39
